Goal: Task Accomplishment & Management: Manage account settings

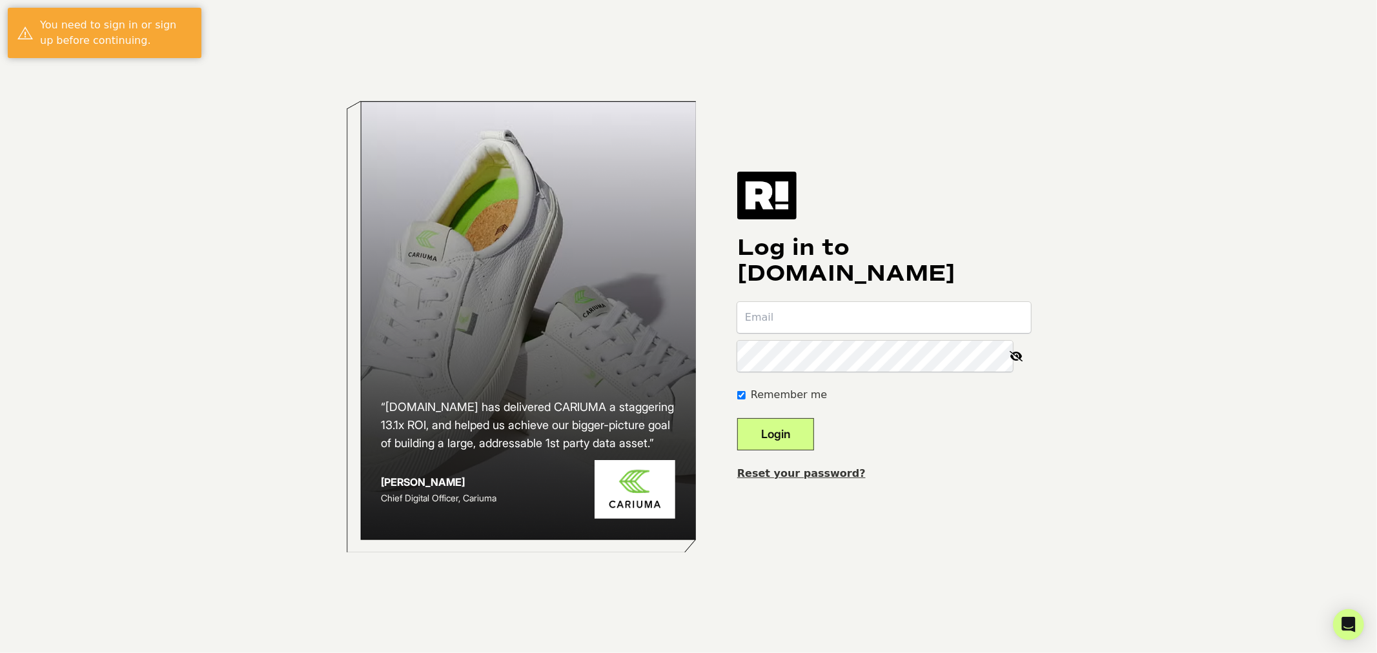
click at [808, 312] on input "email" at bounding box center [884, 317] width 294 height 31
type input "eddie@retention.com"
click at [737, 418] on button "Login" at bounding box center [775, 434] width 77 height 32
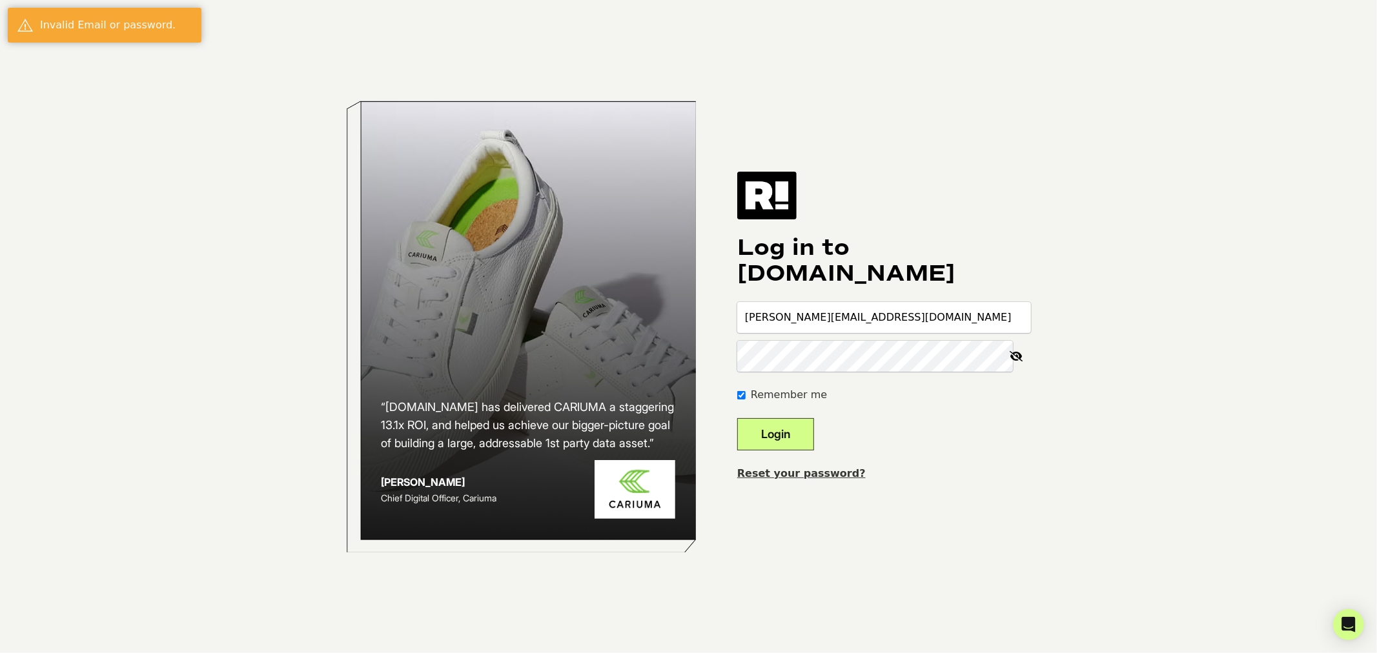
type input "eddie@retetention.com"
click at [737, 418] on button "Login" at bounding box center [775, 434] width 77 height 32
type input "[PERSON_NAME][EMAIL_ADDRESS][DOMAIN_NAME]"
click at [737, 418] on button "Login" at bounding box center [775, 434] width 77 height 32
type input "[PERSON_NAME][EMAIL_ADDRESS][DOMAIN_NAME]"
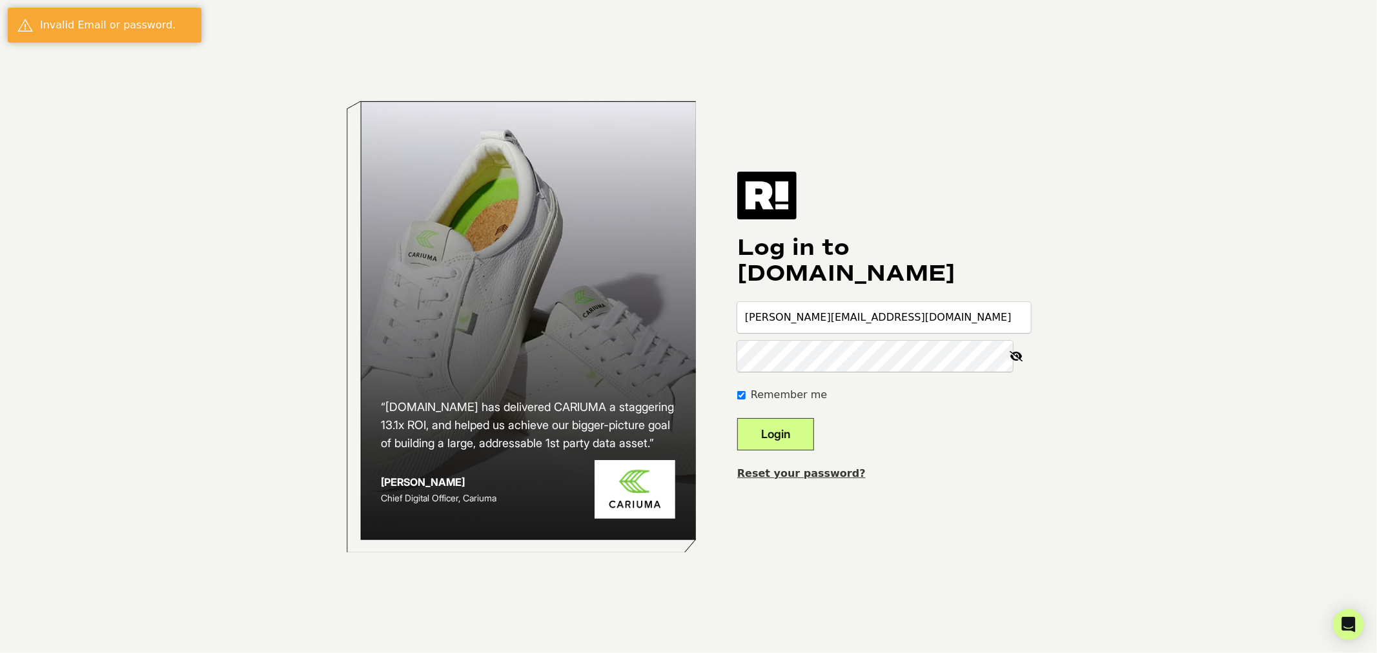
click at [737, 418] on button "Login" at bounding box center [775, 434] width 77 height 32
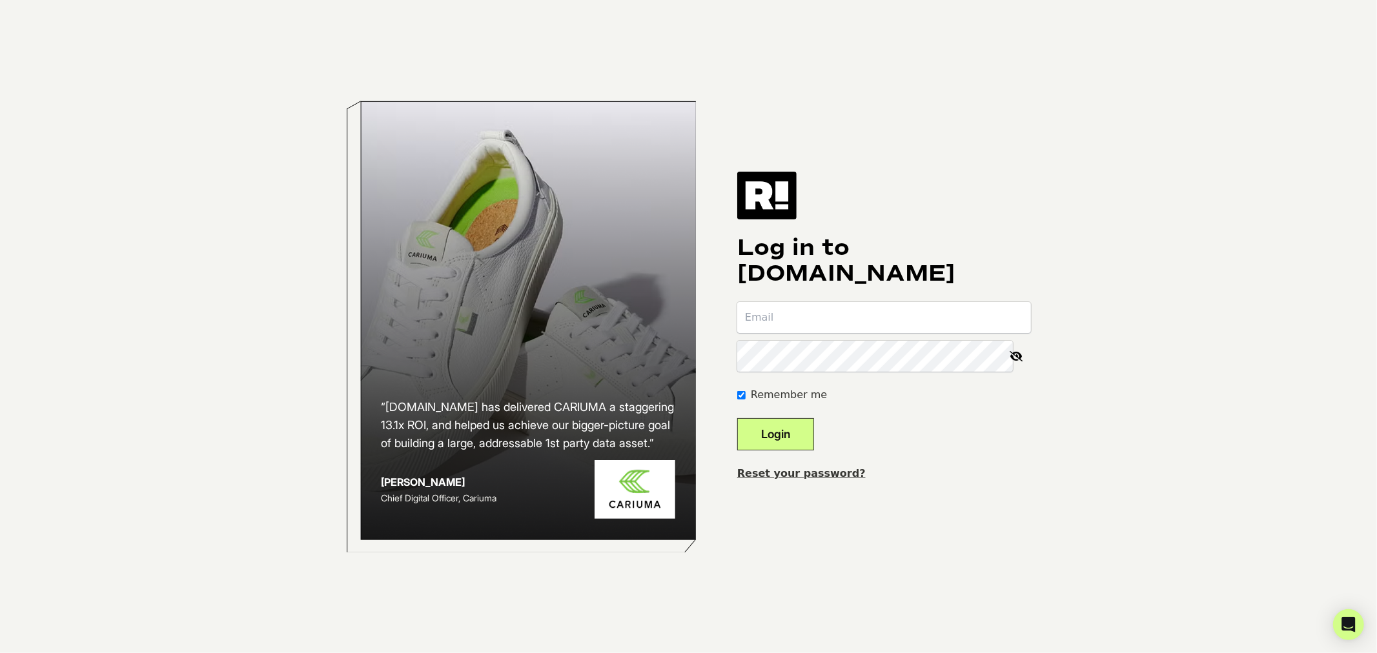
click at [814, 470] on link "Reset your password?" at bounding box center [801, 473] width 128 height 12
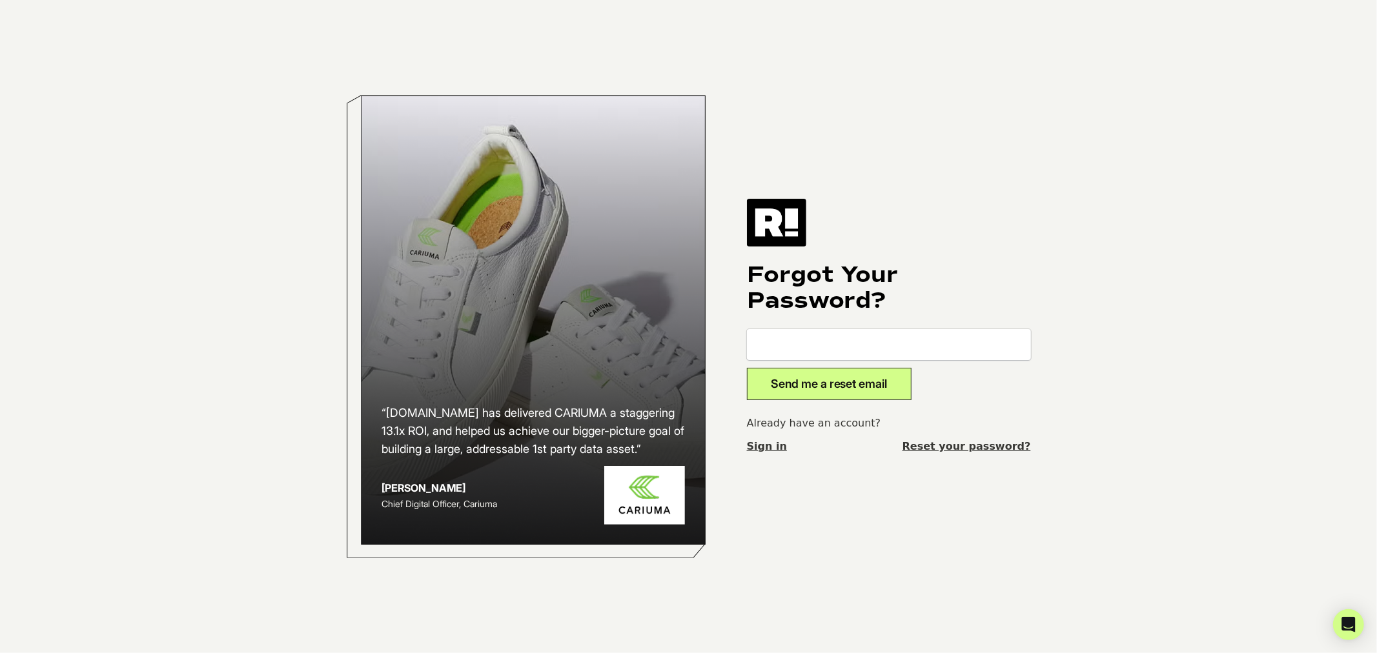
click at [799, 345] on input "email" at bounding box center [889, 344] width 284 height 31
type input "[PERSON_NAME][EMAIL_ADDRESS][DOMAIN_NAME]"
click at [747, 368] on button "Send me a reset email" at bounding box center [829, 384] width 165 height 32
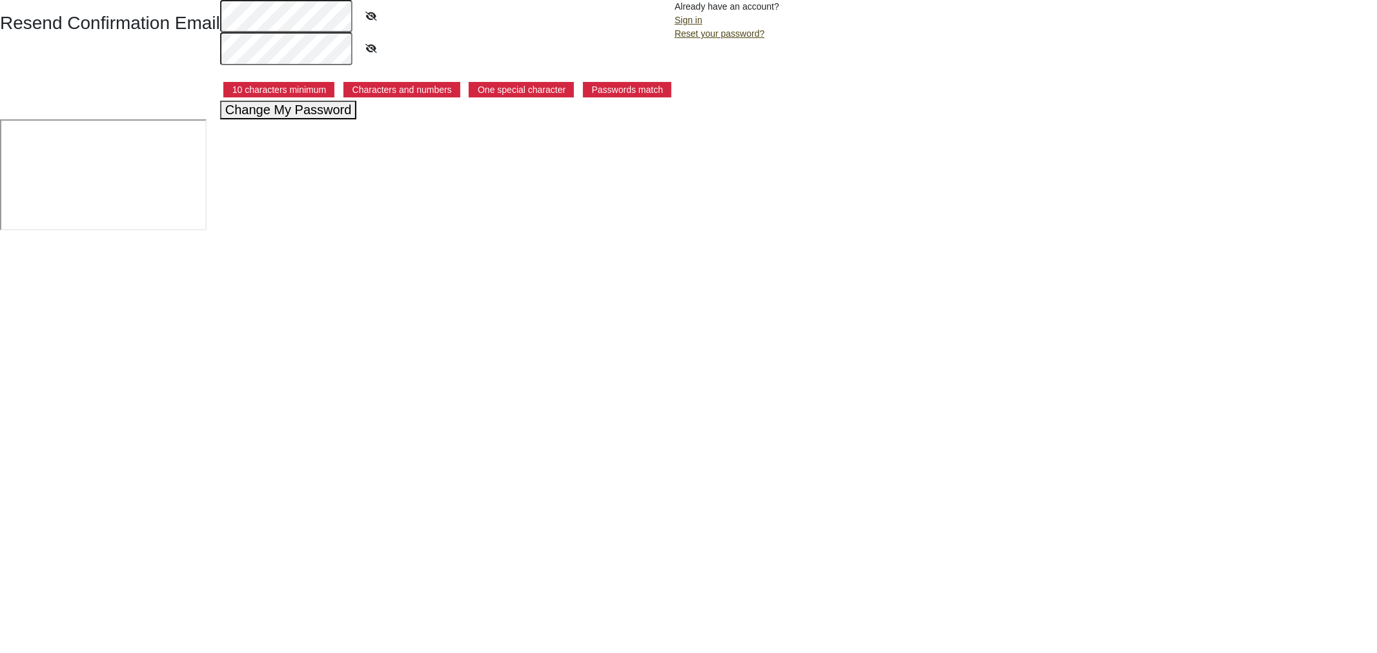
click at [192, 15] on div "Resend Confirmation Email 10 characters minimum Characters and numbers One spec…" at bounding box center [688, 59] width 1377 height 119
click at [280, 114] on button "Change My Password" at bounding box center [288, 110] width 137 height 19
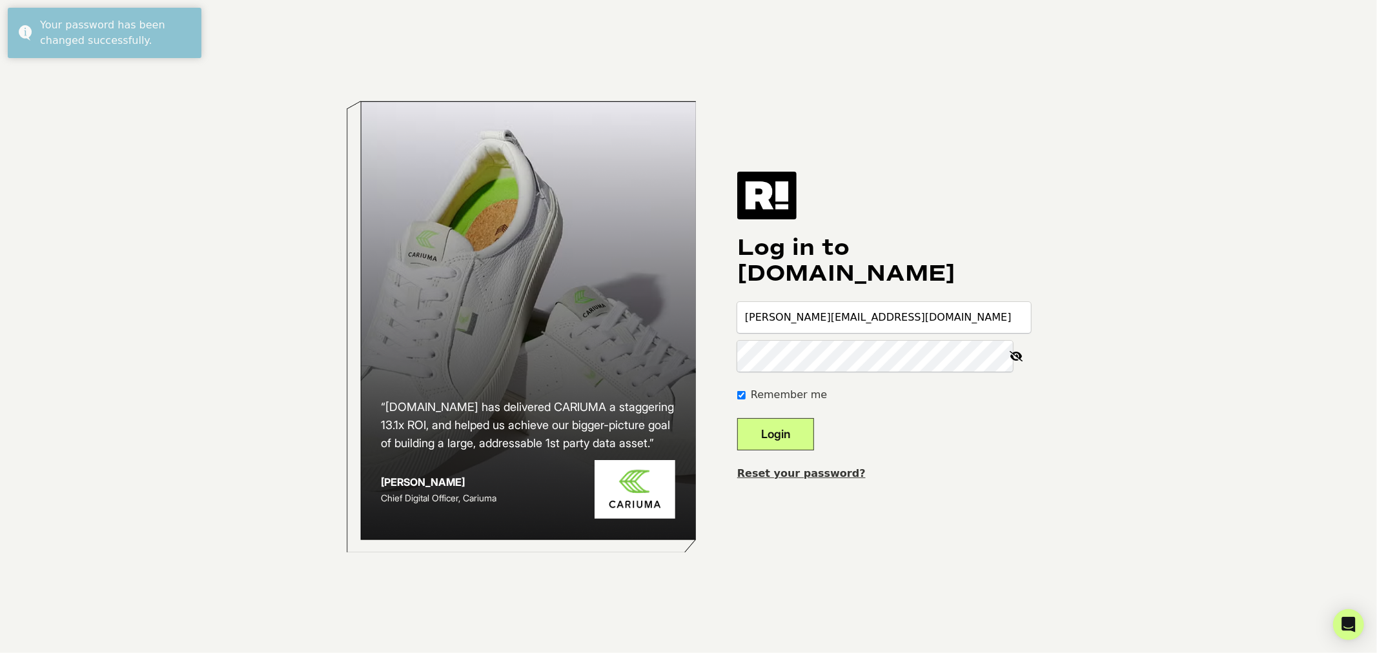
type input "[PERSON_NAME][EMAIL_ADDRESS][DOMAIN_NAME]"
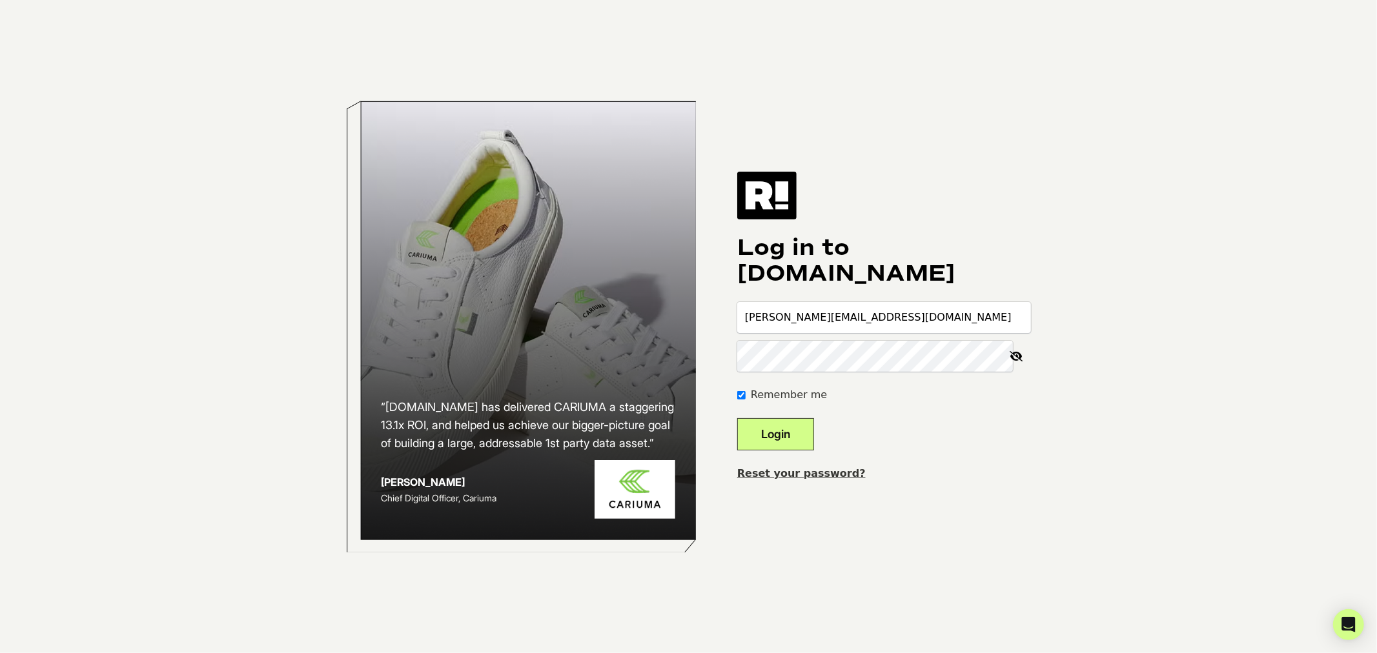
click at [737, 418] on button "Login" at bounding box center [775, 434] width 77 height 32
